Goal: Information Seeking & Learning: Check status

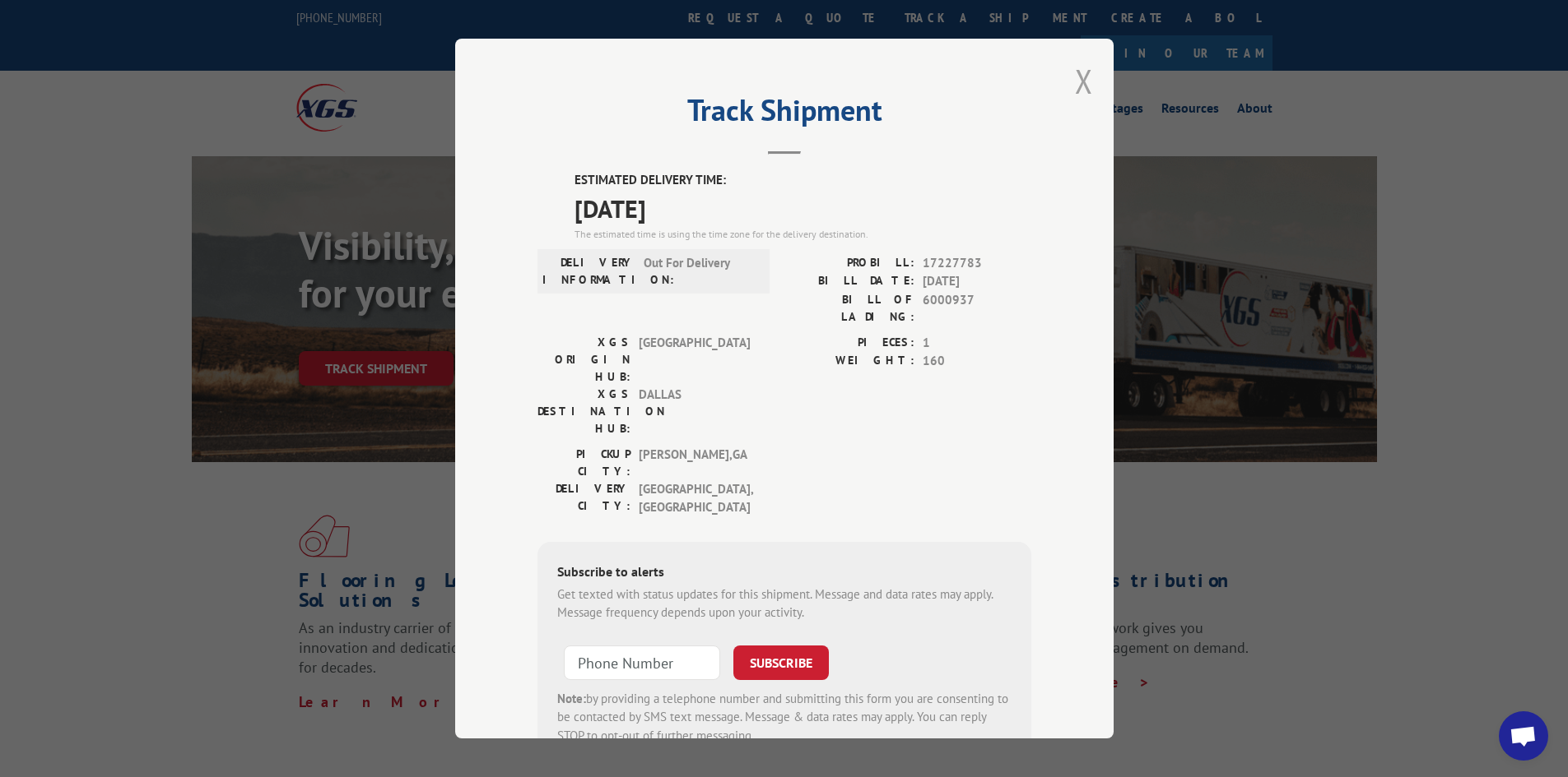
click at [1080, 71] on button "Close modal" at bounding box center [1083, 80] width 18 height 43
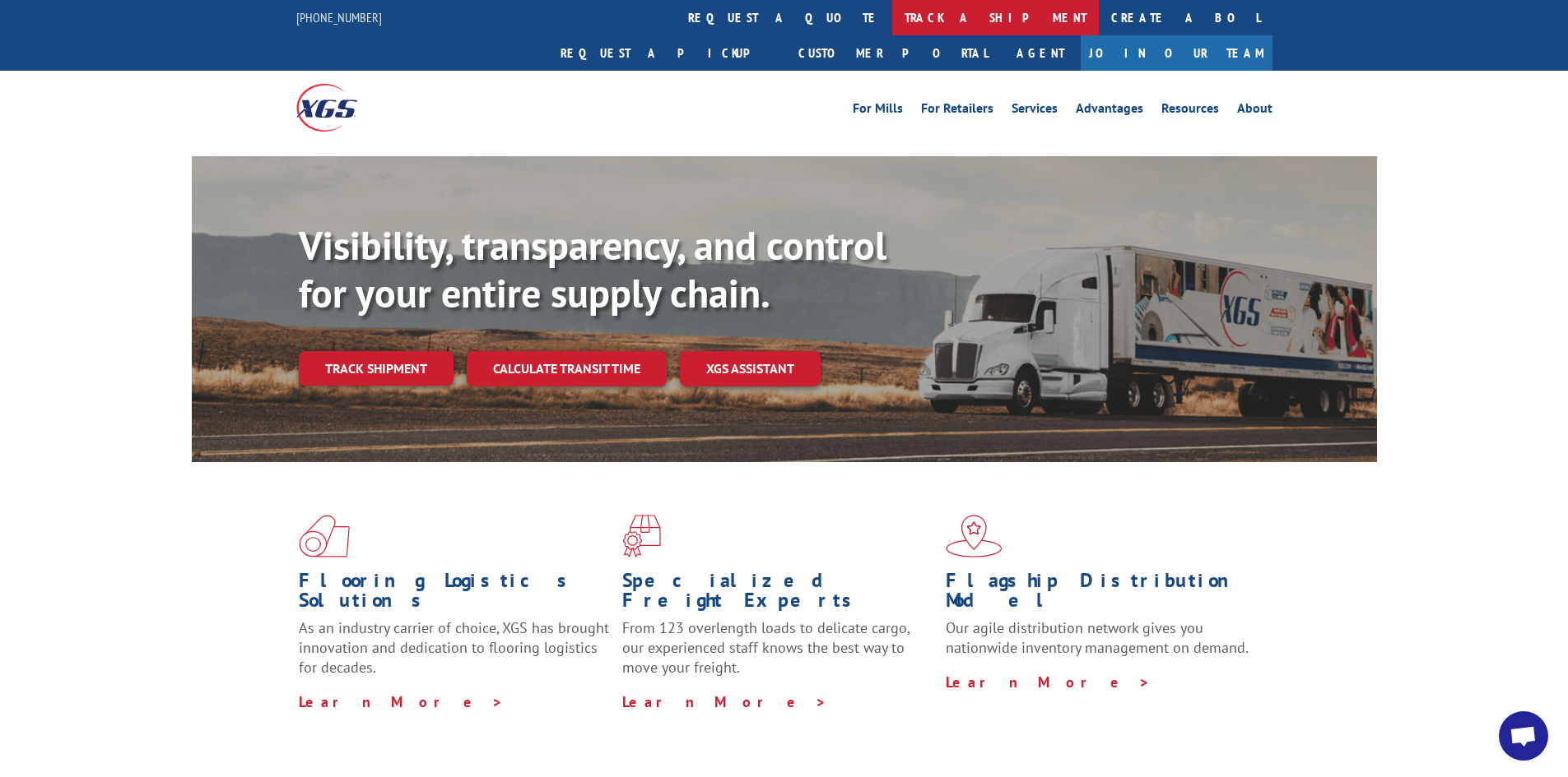
click at [892, 20] on link "track a shipment" at bounding box center [996, 18] width 207 height 35
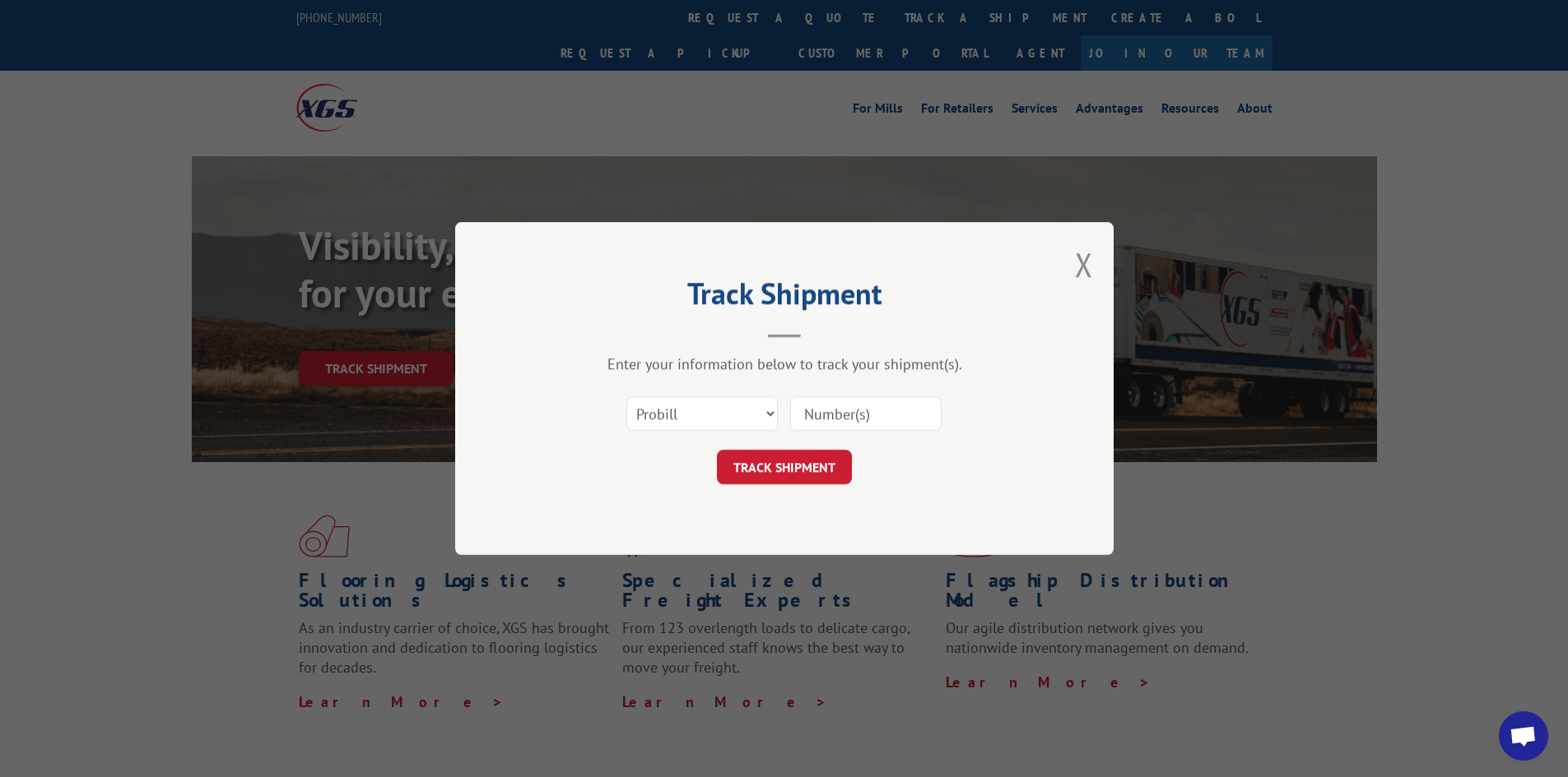
click at [688, 436] on div "Select category... Probill BOL PO" at bounding box center [784, 413] width 493 height 54
click at [694, 409] on select "Select category... Probill BOL PO" at bounding box center [701, 414] width 151 height 34
select select "po"
click at [626, 397] on select "Select category... Probill BOL PO" at bounding box center [701, 414] width 151 height 34
click at [837, 422] on input at bounding box center [865, 414] width 151 height 34
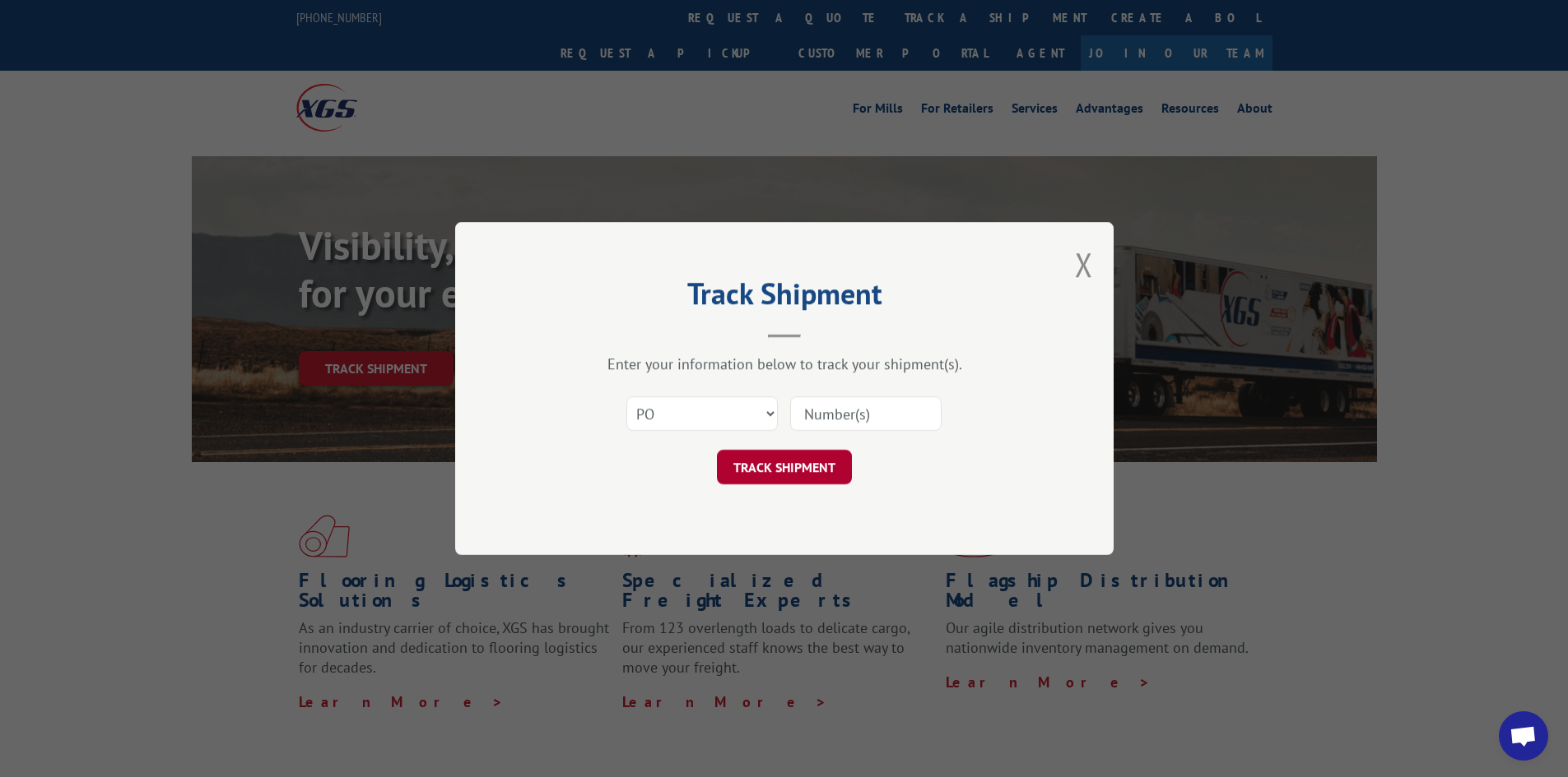
type input "fw000905"
click at [804, 461] on button "TRACK SHIPMENT" at bounding box center [784, 467] width 135 height 34
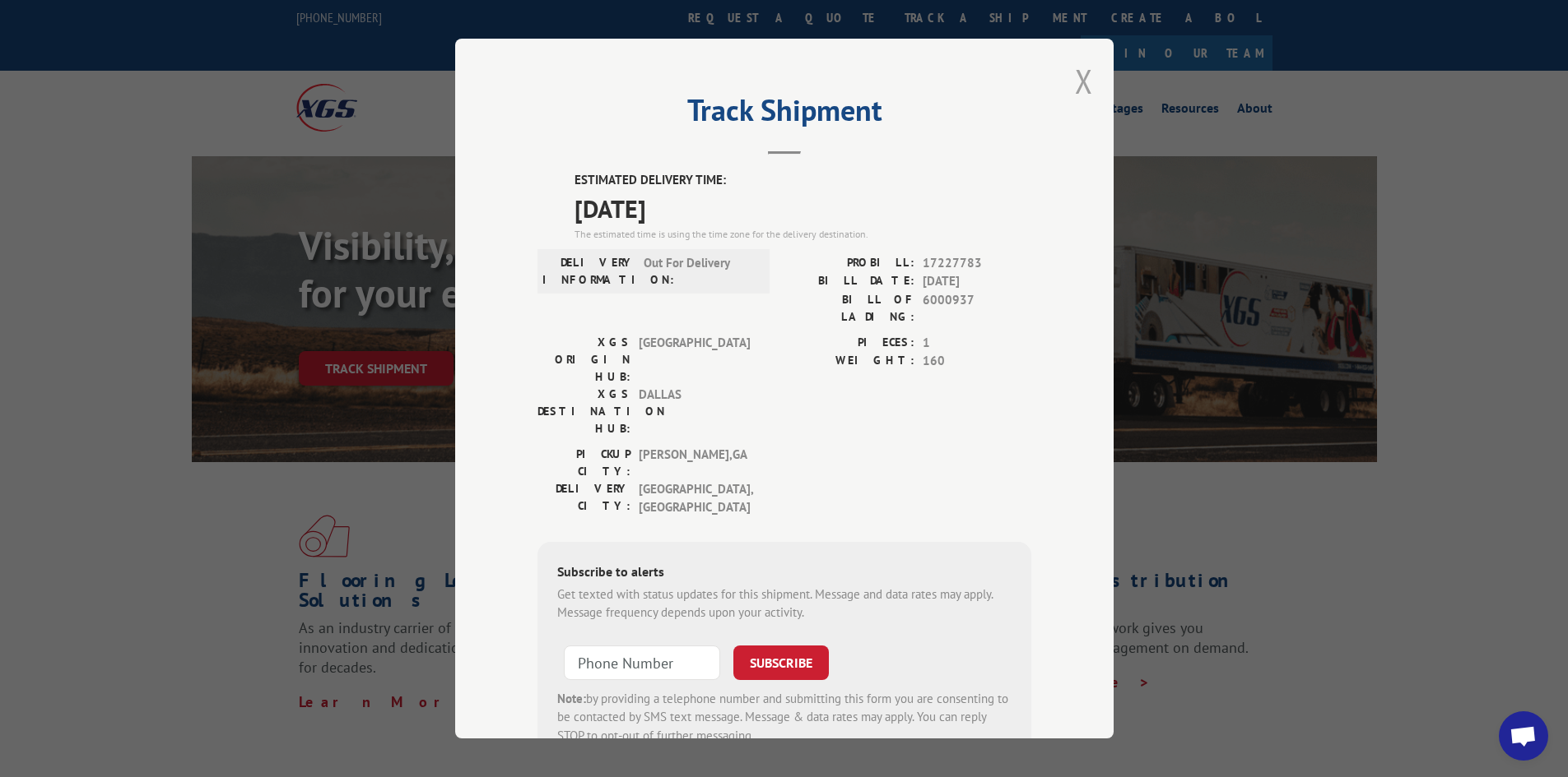
click at [1082, 82] on button "Close modal" at bounding box center [1083, 80] width 18 height 43
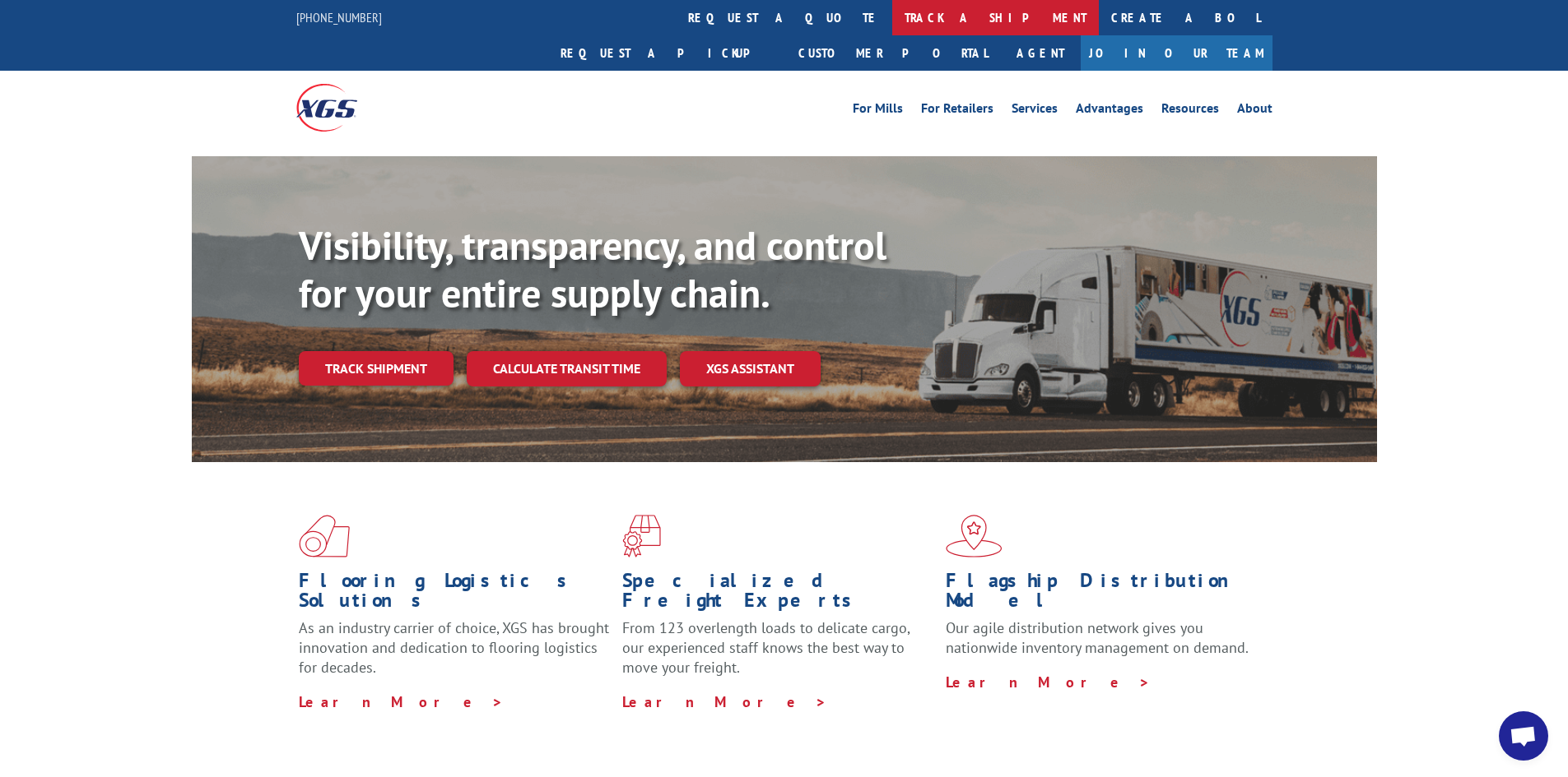
click at [892, 8] on link "track a shipment" at bounding box center [996, 18] width 207 height 35
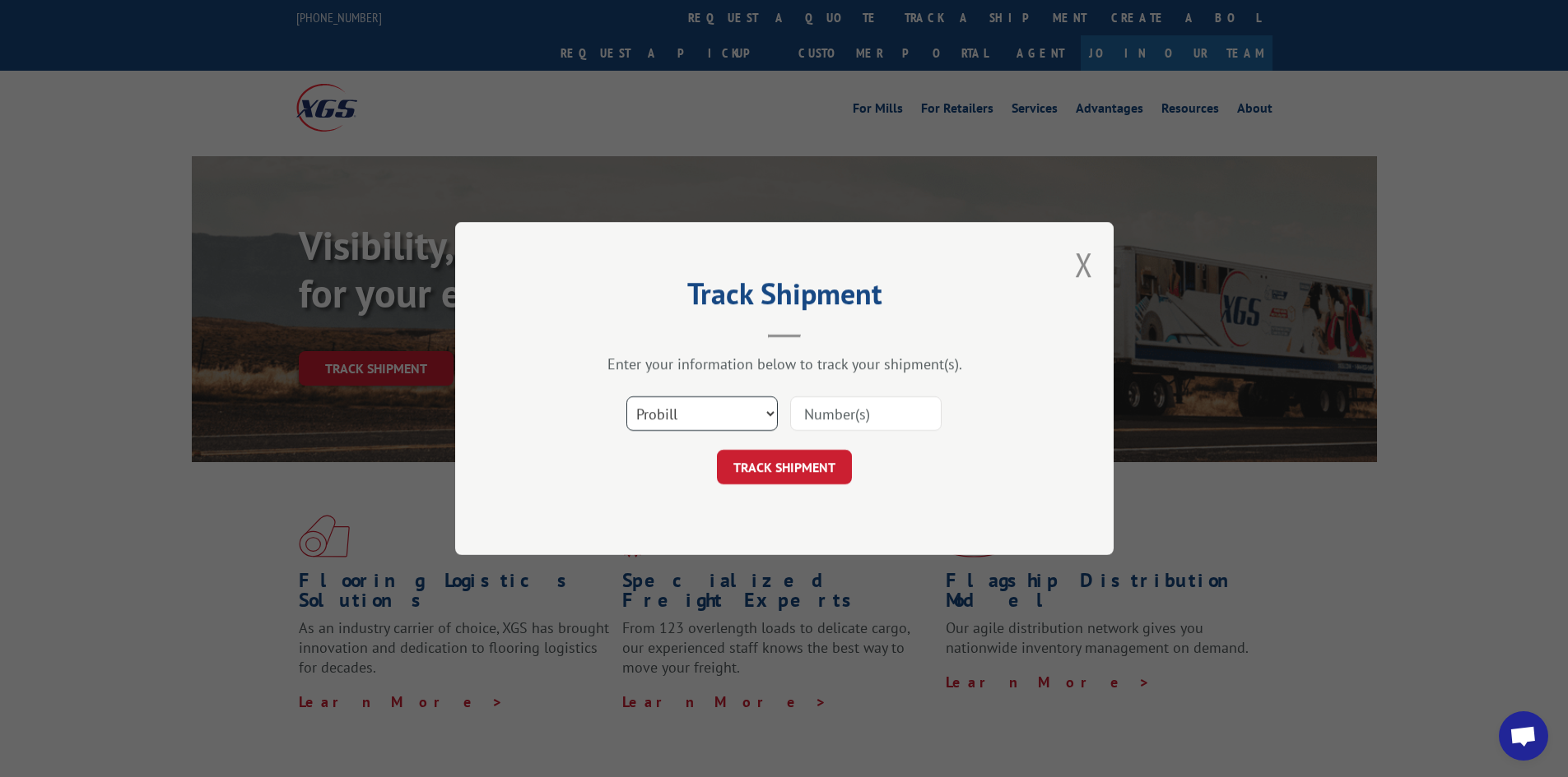
click at [671, 410] on select "Select category... Probill BOL PO" at bounding box center [701, 414] width 151 height 34
select select "po"
click at [626, 397] on select "Select category... Probill BOL PO" at bounding box center [701, 414] width 151 height 34
click at [876, 412] on input at bounding box center [865, 414] width 151 height 34
type input "fw000905"
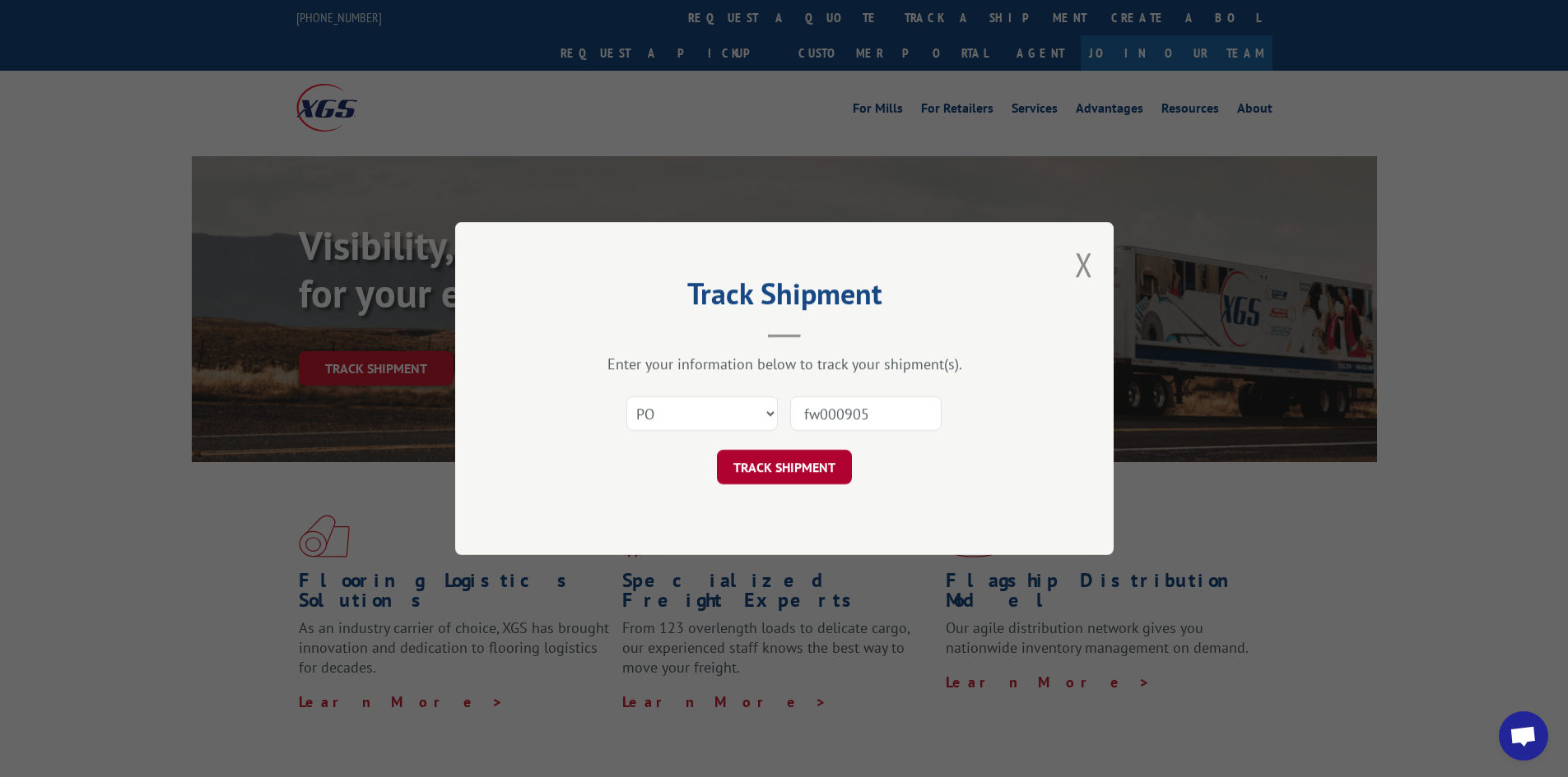
click at [824, 482] on button "TRACK SHIPMENT" at bounding box center [784, 467] width 135 height 34
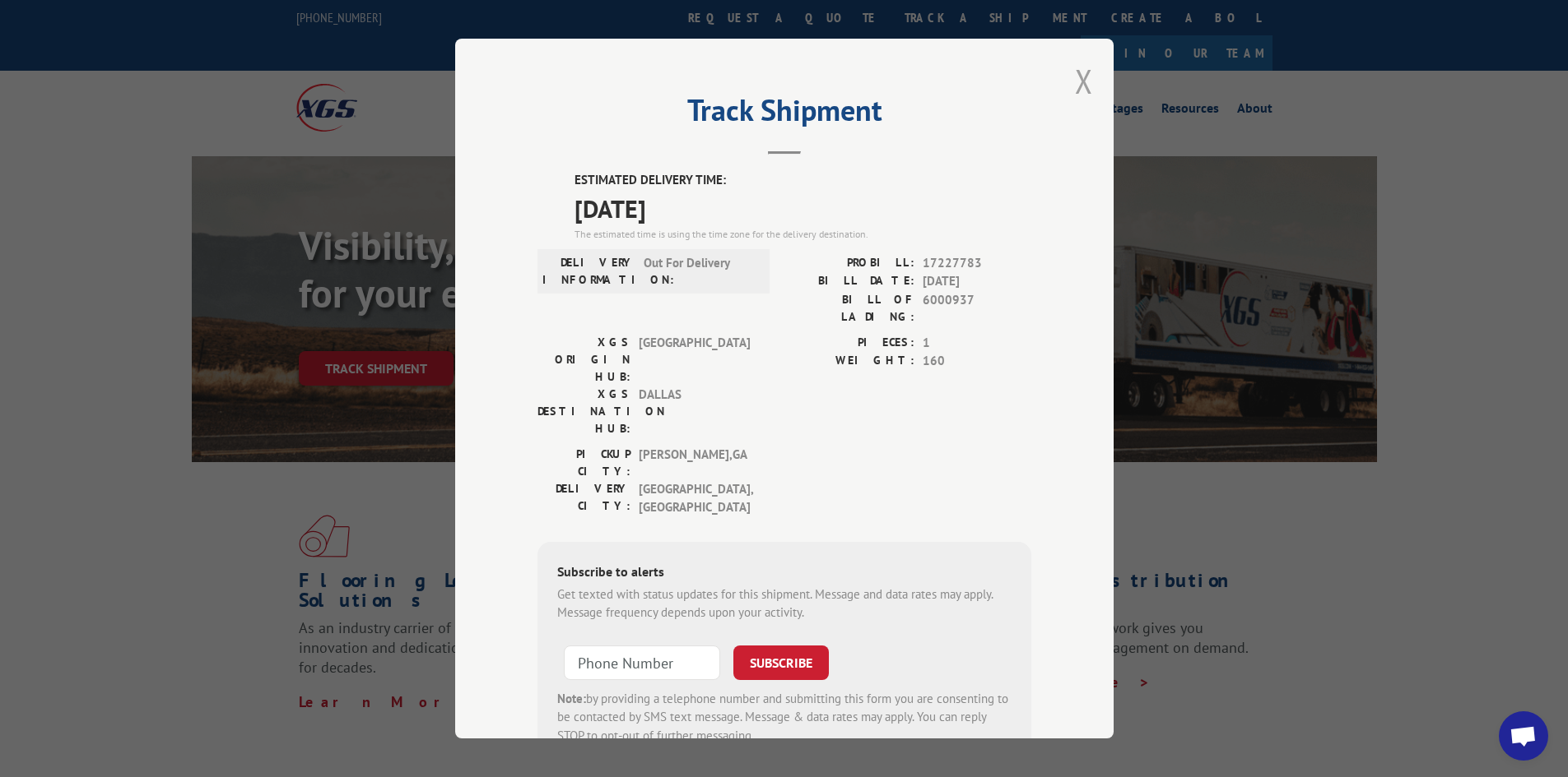
click at [1086, 88] on button "Close modal" at bounding box center [1083, 80] width 18 height 43
